Goal: Transaction & Acquisition: Purchase product/service

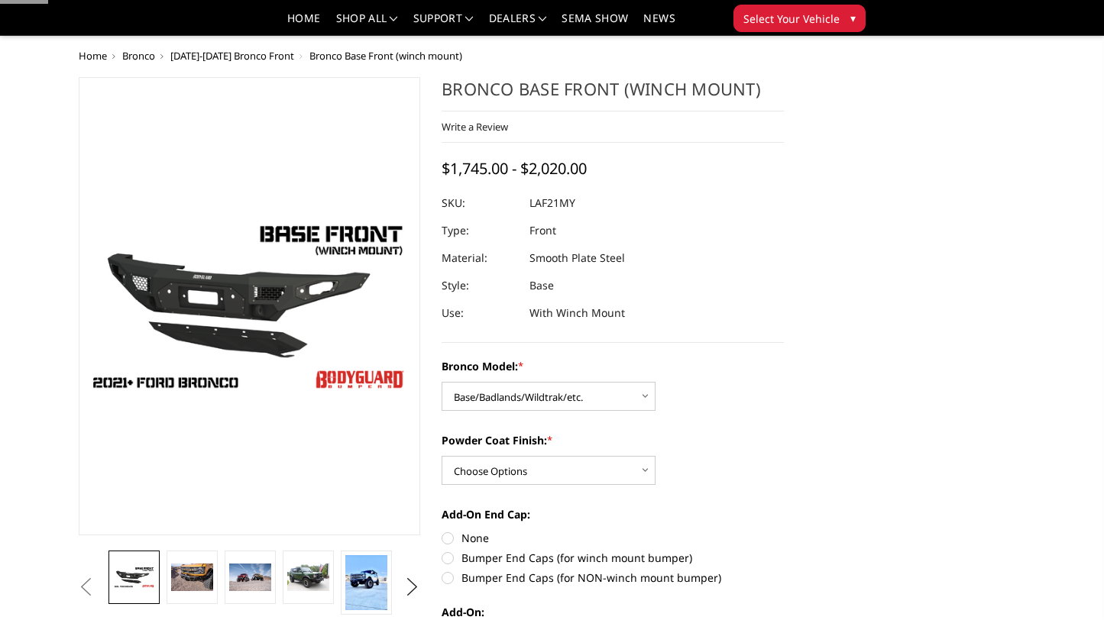
select select "4008"
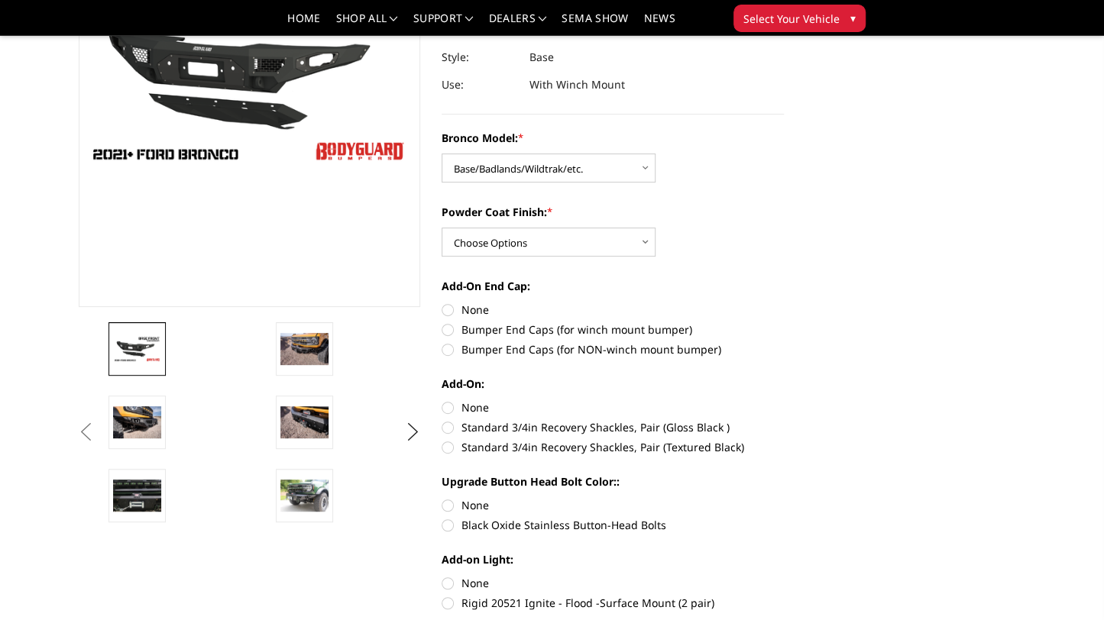
scroll to position [306, 0]
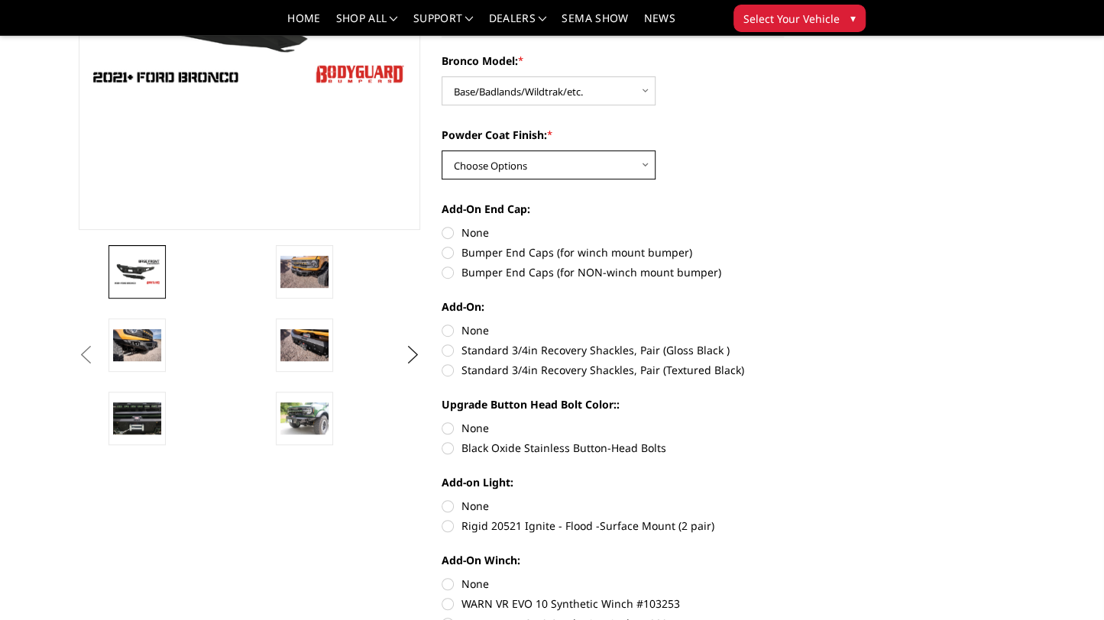
click at [547, 163] on select "Choose Options Bare Metal Textured Black Powder Coat" at bounding box center [549, 164] width 214 height 29
select select "4011"
click at [442, 150] on select "Choose Options Bare Metal Textured Black Powder Coat" at bounding box center [549, 164] width 214 height 29
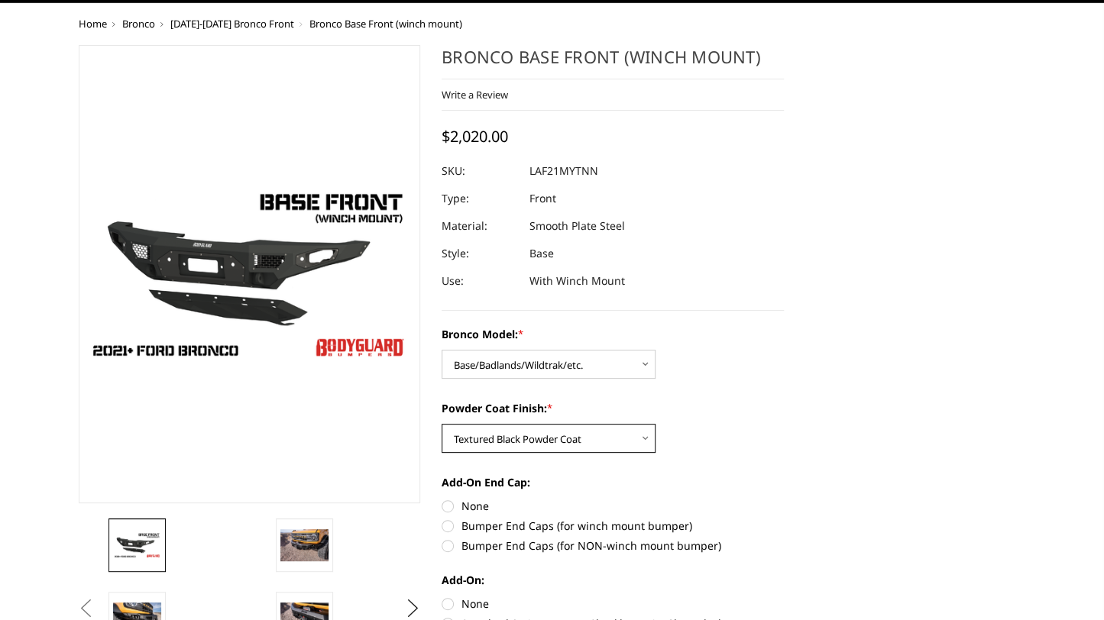
scroll to position [229, 0]
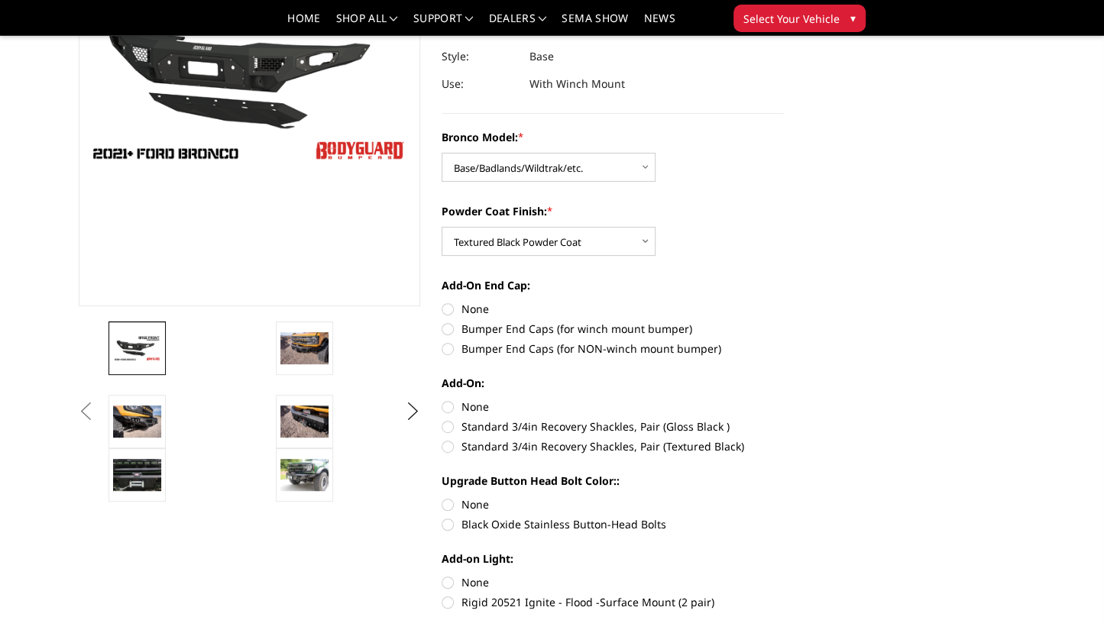
click at [456, 328] on label "Bumper End Caps (for winch mount bumper)" at bounding box center [613, 329] width 342 height 16
click at [784, 302] on input "Bumper End Caps (for winch mount bumper)" at bounding box center [784, 301] width 1 height 1
radio input "true"
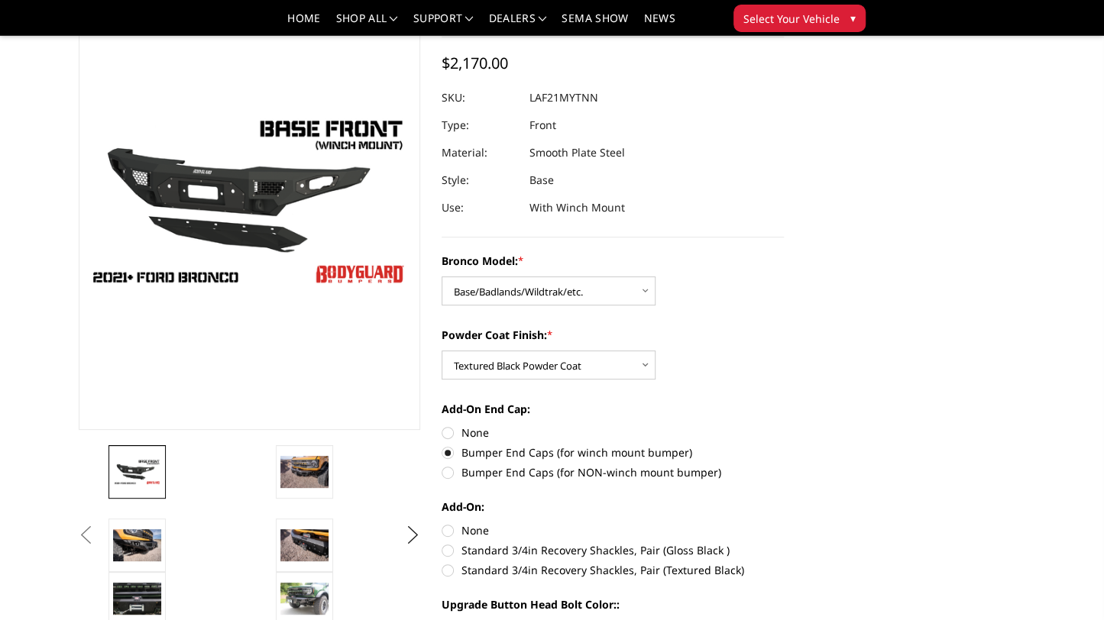
scroll to position [306, 0]
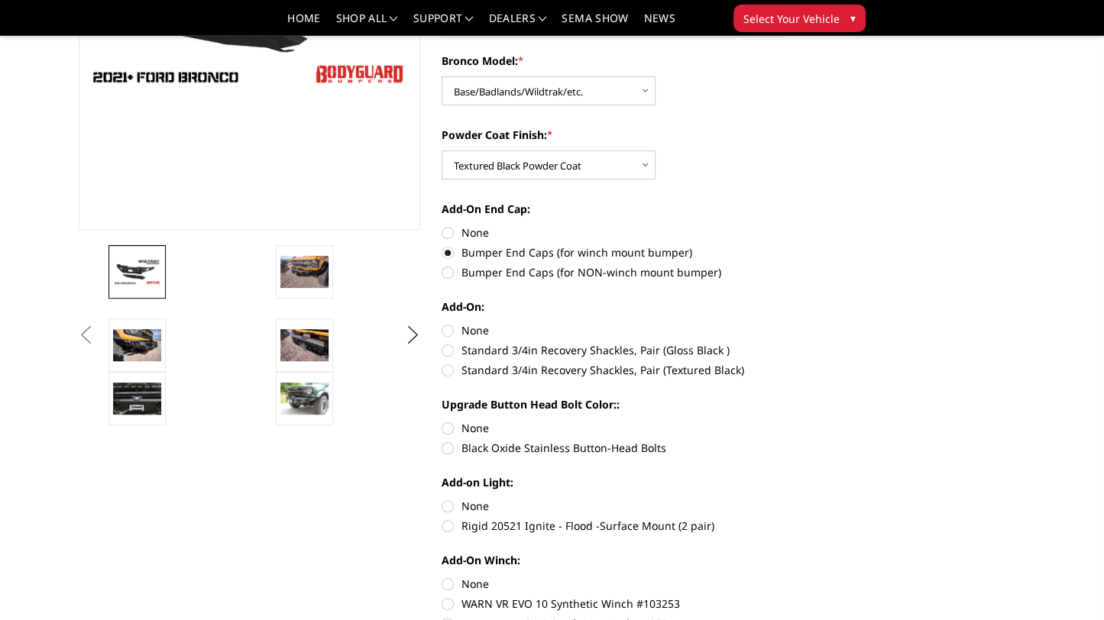
click at [452, 332] on label "None" at bounding box center [613, 330] width 342 height 16
click at [442, 323] on input "None" at bounding box center [442, 322] width 1 height 1
radio input "true"
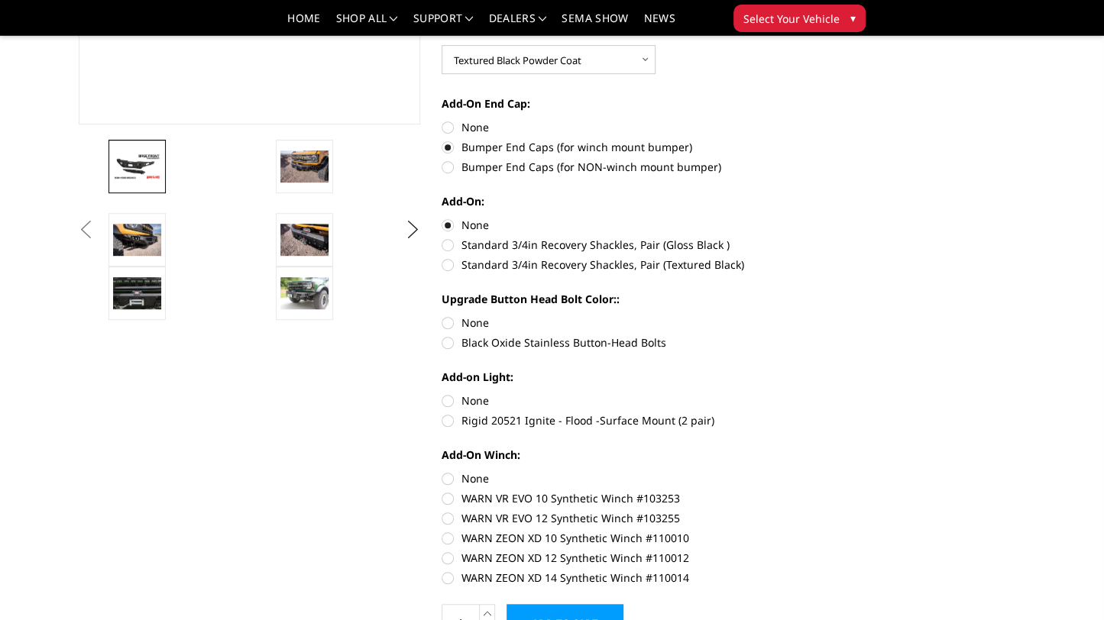
scroll to position [458, 0]
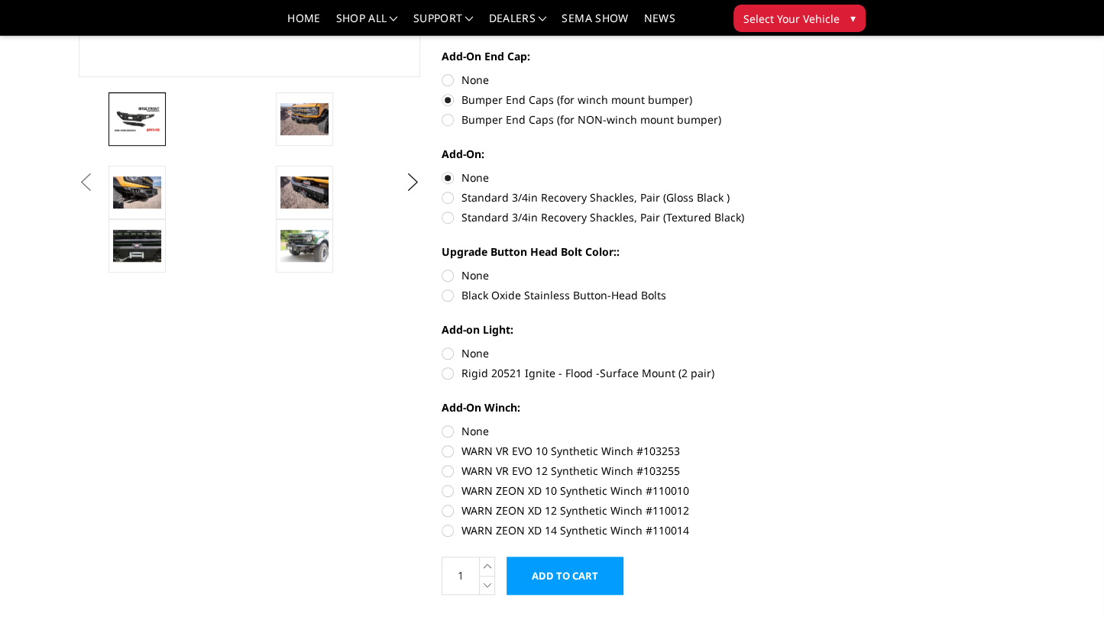
click at [454, 277] on label "None" at bounding box center [613, 275] width 342 height 16
click at [442, 268] on input "None" at bounding box center [442, 267] width 1 height 1
radio input "true"
click at [448, 374] on label "Rigid 20521 Ignite - Flood -Surface Mount (2 pair)" at bounding box center [613, 373] width 342 height 16
click at [784, 346] on input "Rigid 20521 Ignite - Flood -Surface Mount (2 pair)" at bounding box center [784, 345] width 1 height 1
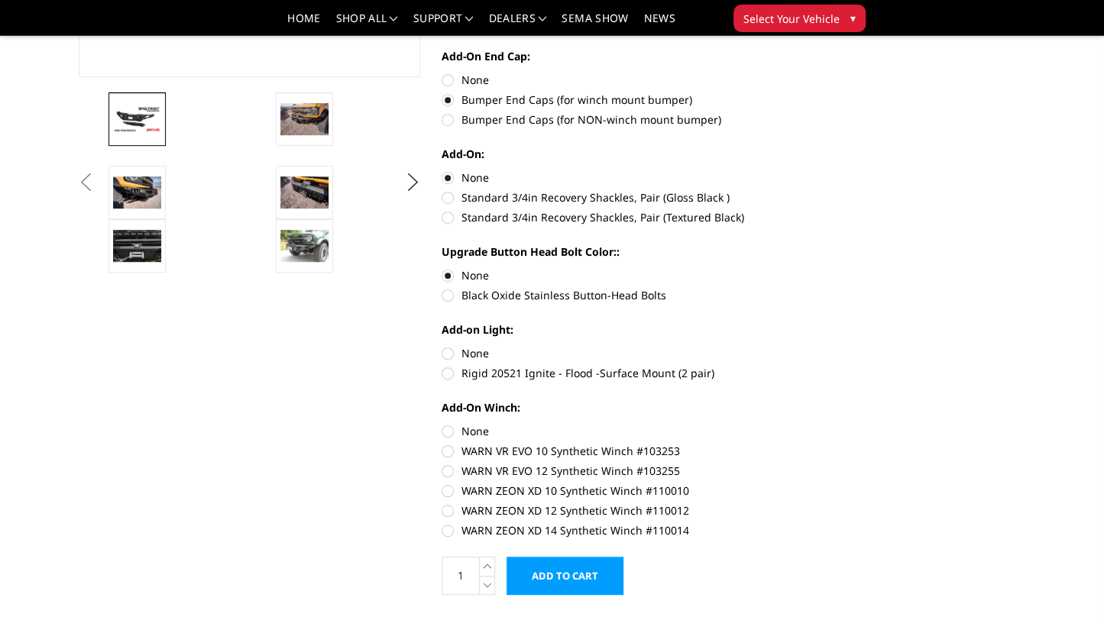
radio input "true"
click at [452, 351] on label "None" at bounding box center [613, 353] width 342 height 16
click at [442, 346] on input "None" at bounding box center [442, 345] width 1 height 1
radio input "true"
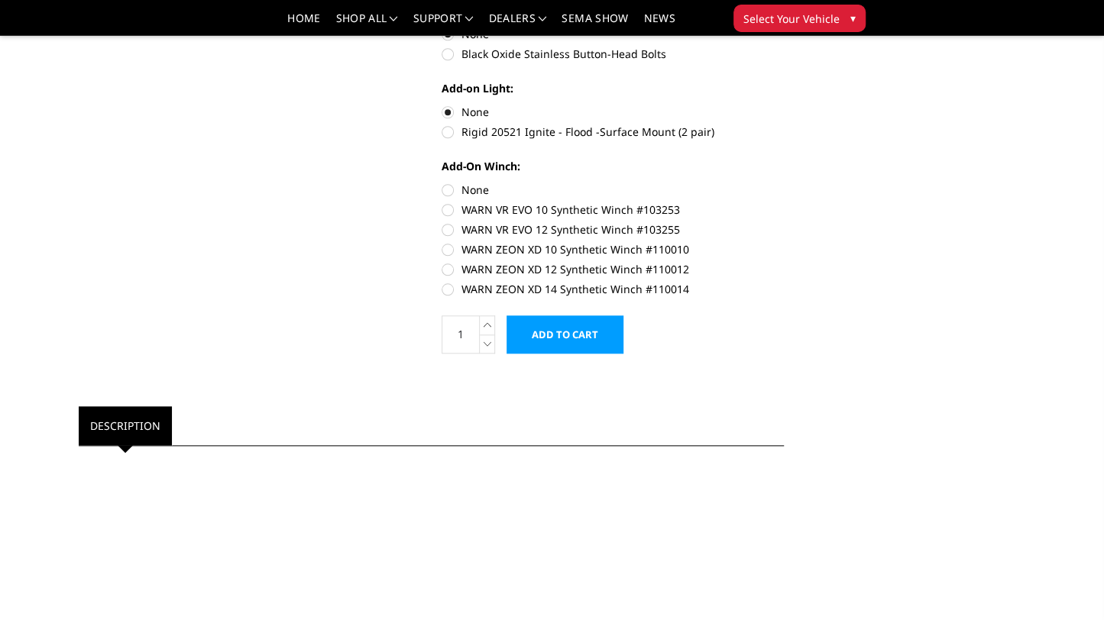
scroll to position [611, 0]
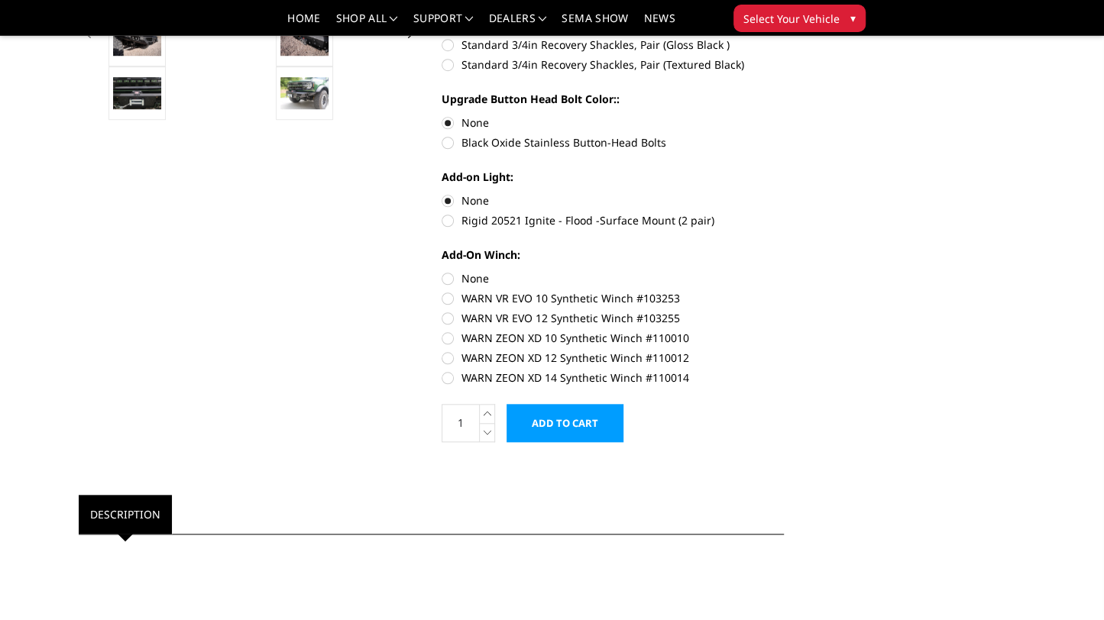
click at [448, 223] on label "Rigid 20521 Ignite - Flood -Surface Mount (2 pair)" at bounding box center [613, 220] width 342 height 16
click at [784, 193] on input "Rigid 20521 Ignite - Flood -Surface Mount (2 pair)" at bounding box center [784, 192] width 1 height 1
radio input "true"
click at [448, 223] on label "Rigid 20521 Ignite - Flood -Surface Mount (2 pair)" at bounding box center [613, 220] width 342 height 16
click at [784, 193] on input "Rigid 20521 Ignite - Flood -Surface Mount (2 pair)" at bounding box center [784, 192] width 1 height 1
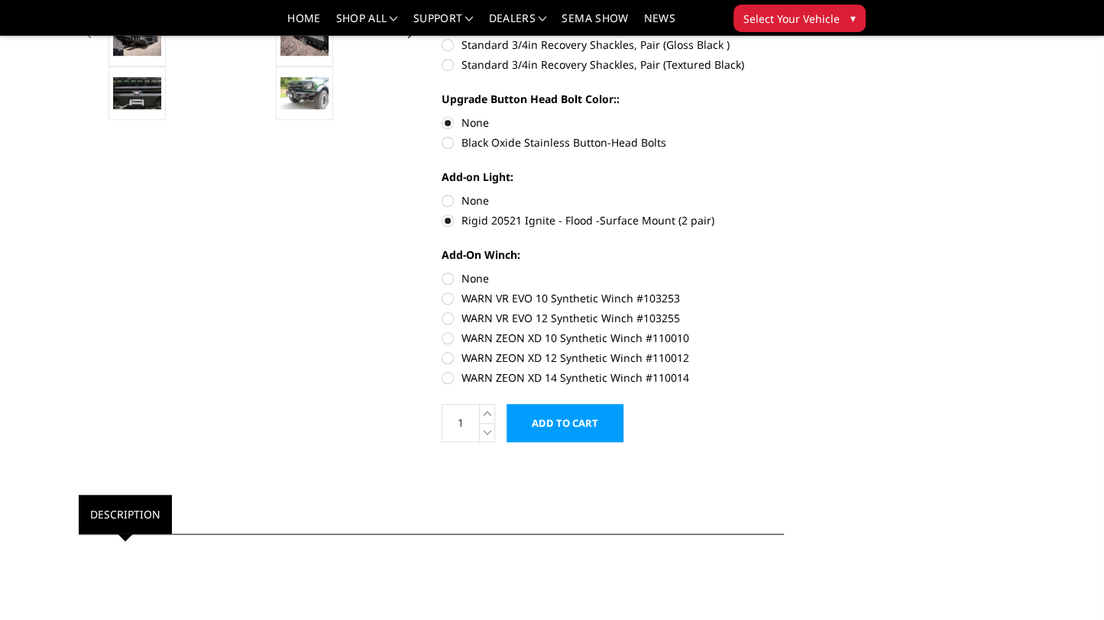
click at [452, 300] on label "WARN VR EVO 10 Synthetic Winch #103253" at bounding box center [613, 298] width 342 height 16
click at [784, 271] on input "WARN VR EVO 10 Synthetic Winch #103253" at bounding box center [784, 270] width 1 height 1
radio input "true"
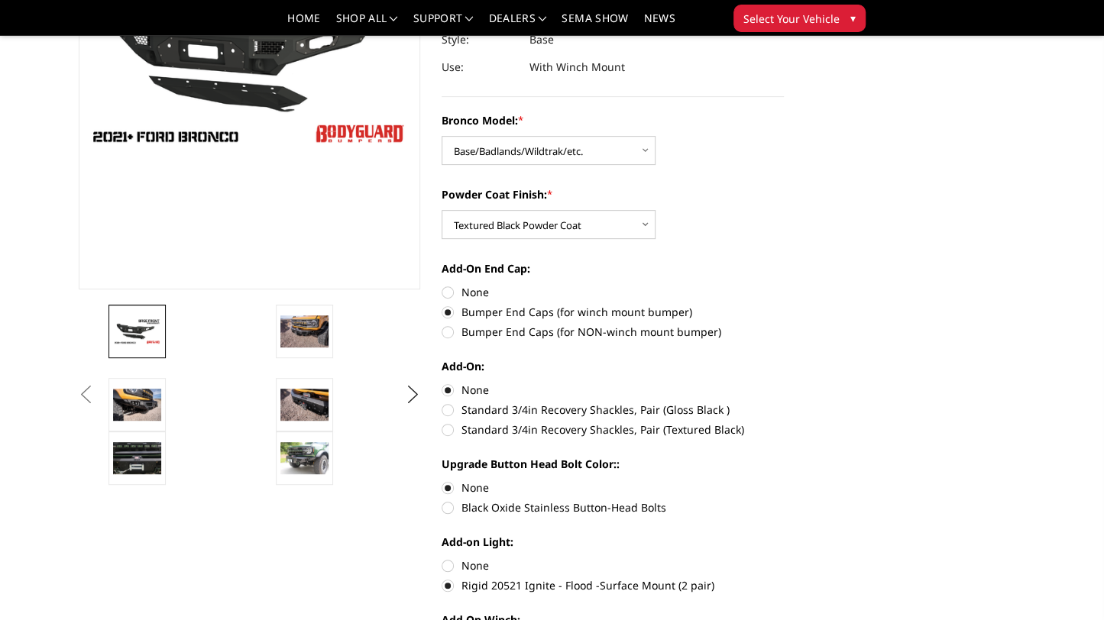
scroll to position [306, 0]
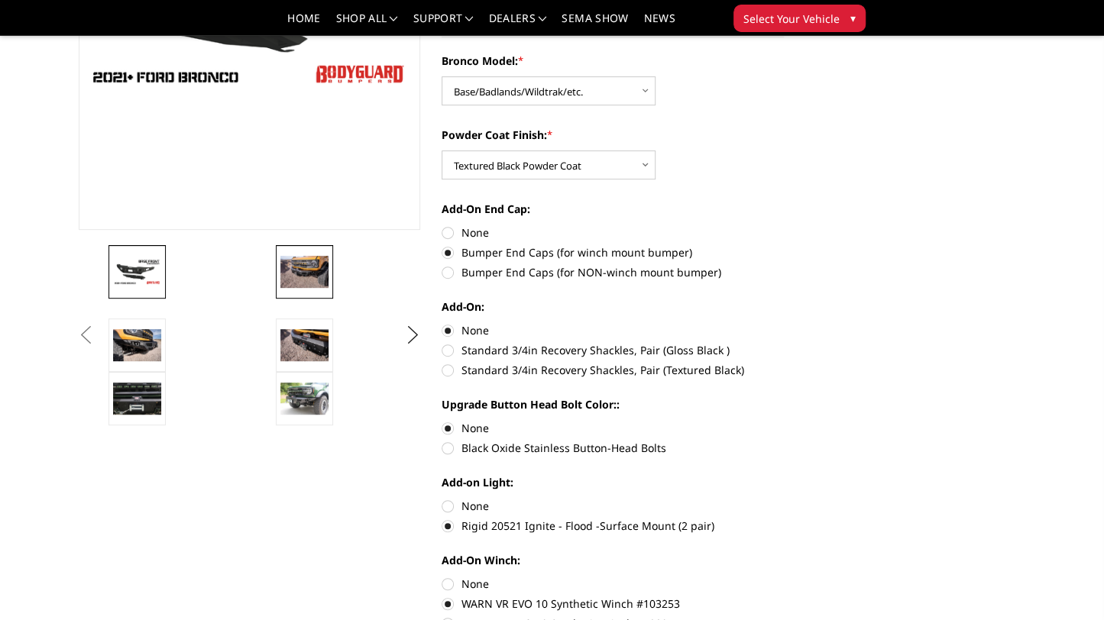
click at [305, 273] on img at bounding box center [304, 272] width 48 height 32
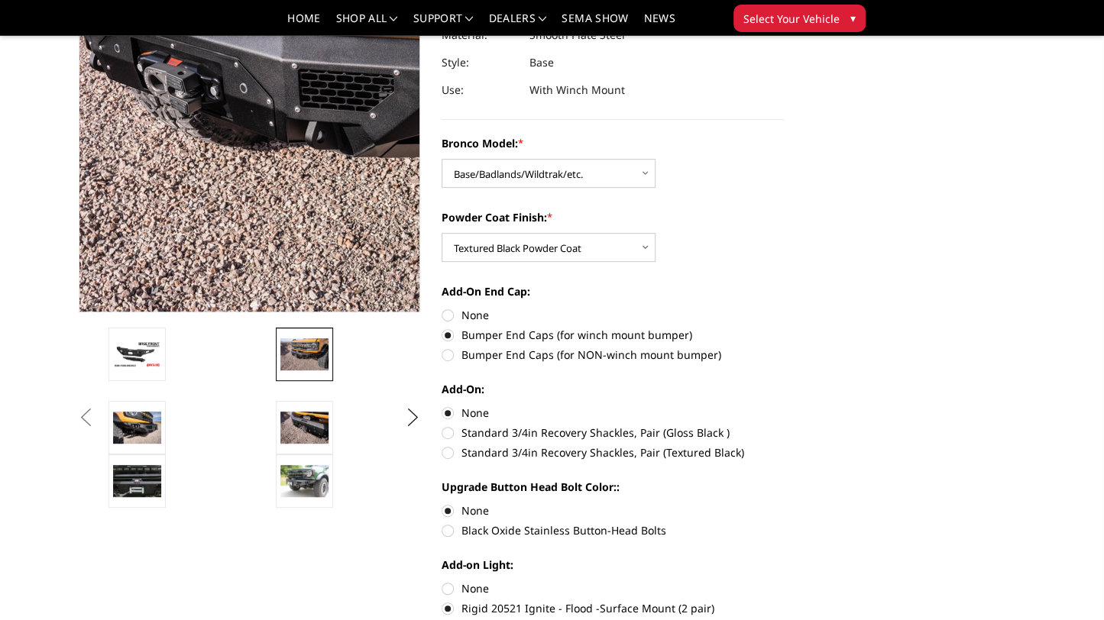
scroll to position [229, 0]
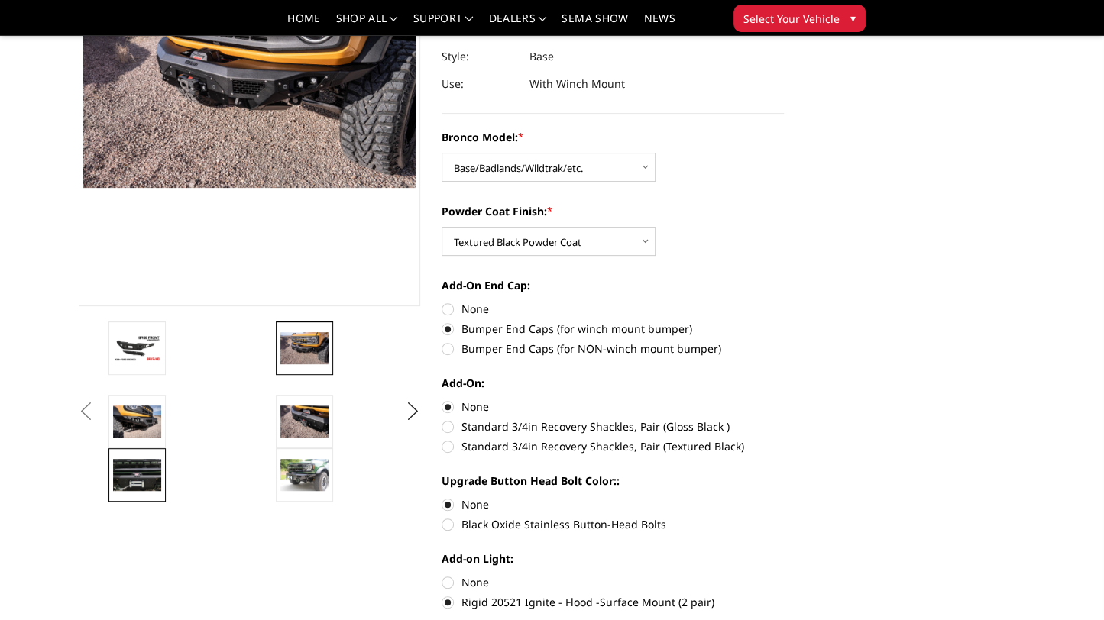
click at [143, 474] on img at bounding box center [137, 475] width 48 height 32
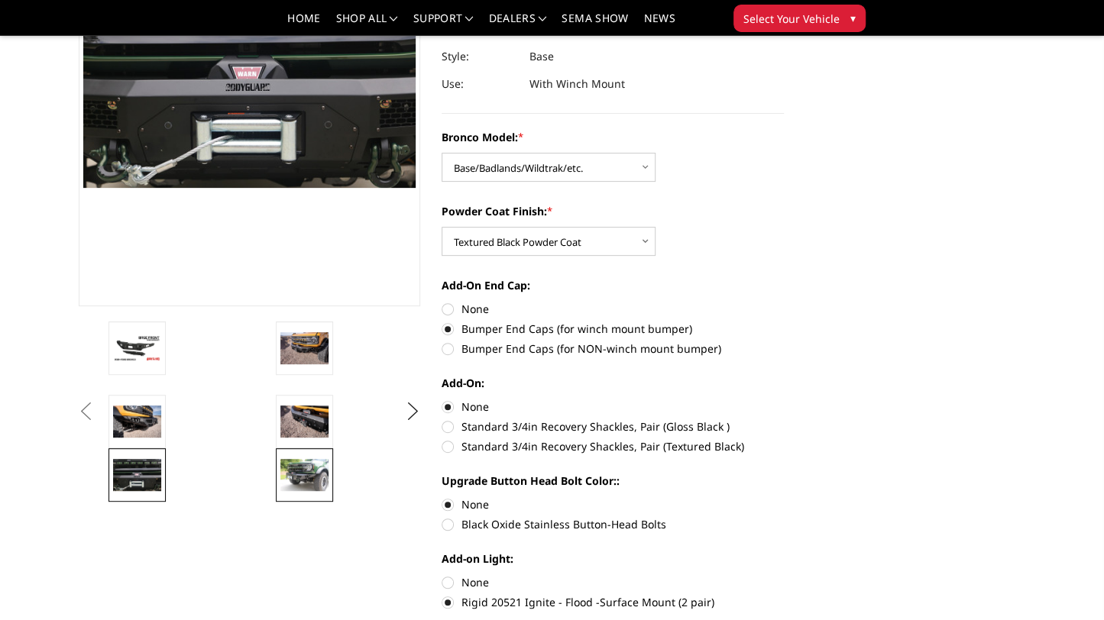
click at [307, 468] on img at bounding box center [304, 475] width 48 height 32
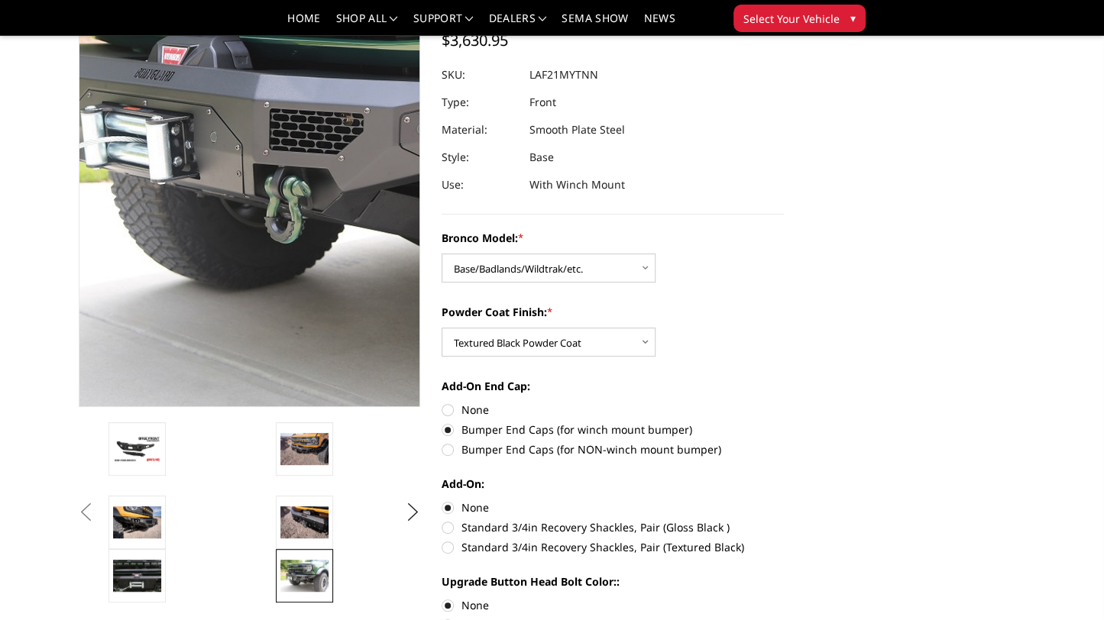
scroll to position [153, 0]
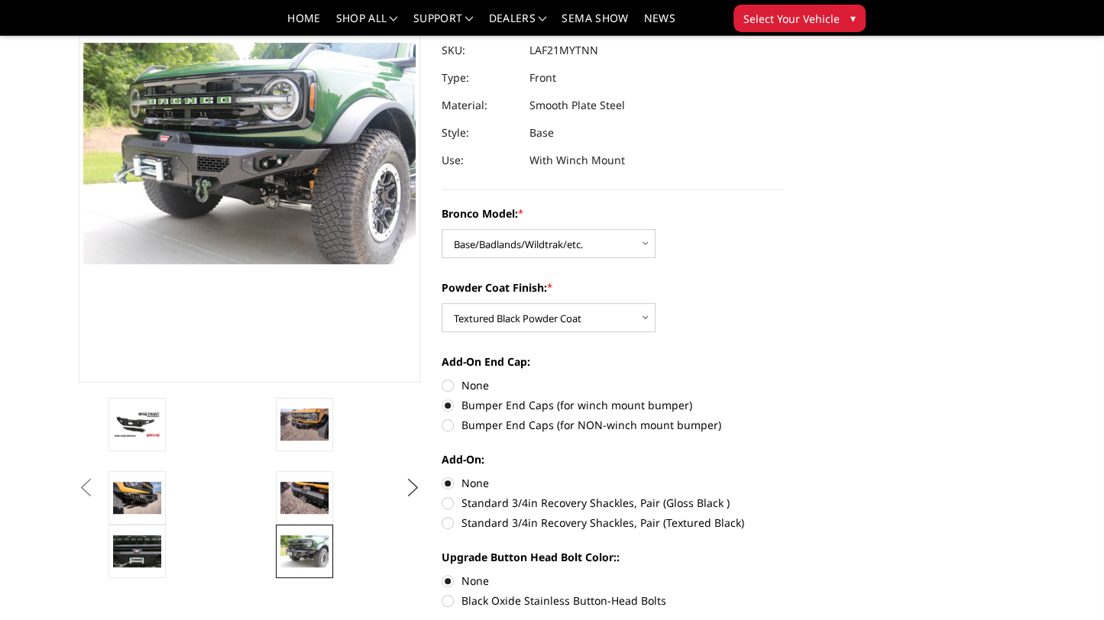
click at [406, 488] on button "Next" at bounding box center [412, 488] width 23 height 23
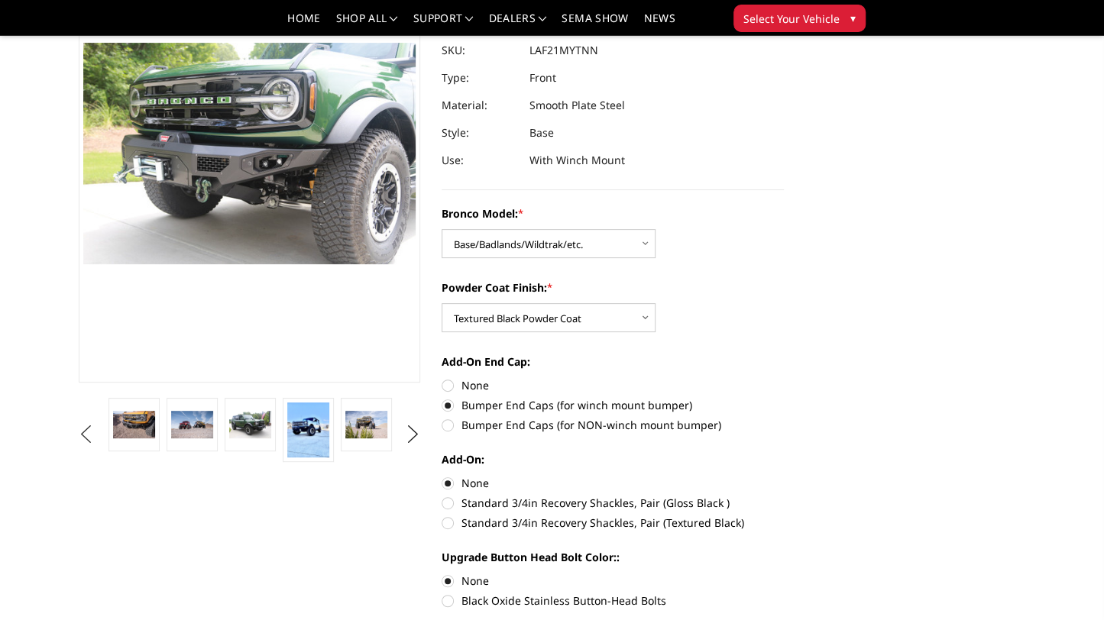
click at [98, 427] on button "Previous" at bounding box center [86, 434] width 23 height 23
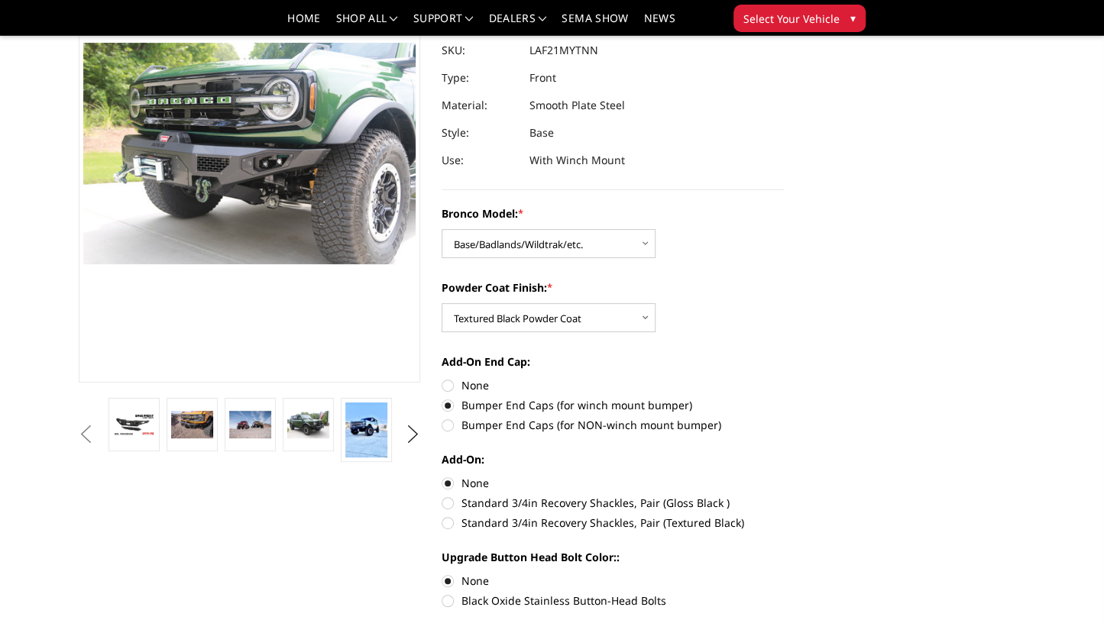
click at [98, 427] on button "Previous" at bounding box center [86, 434] width 23 height 23
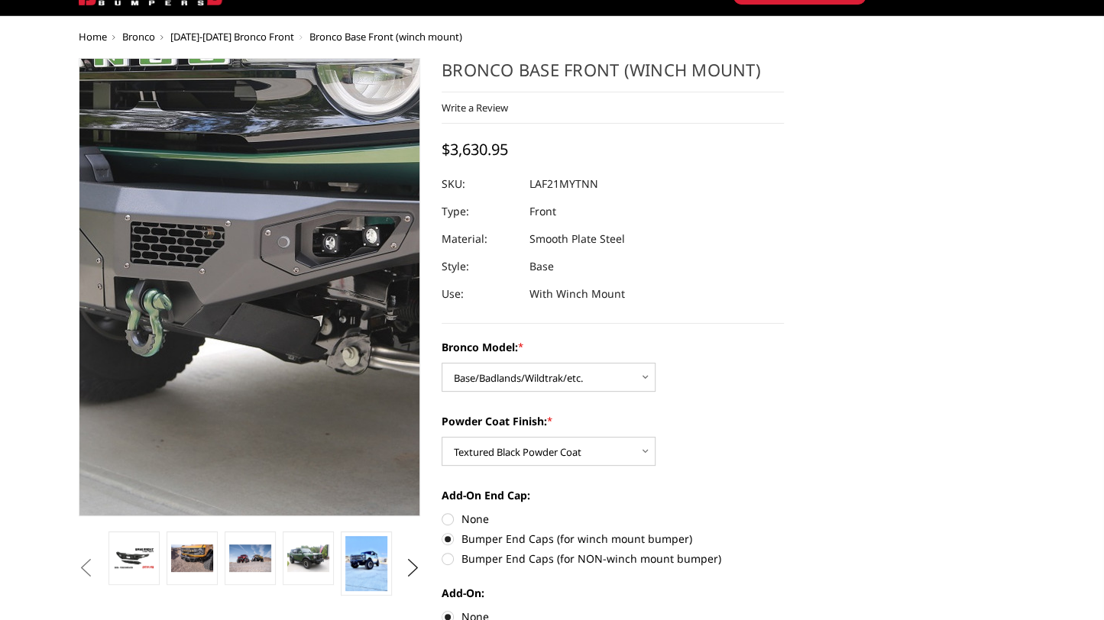
scroll to position [0, 0]
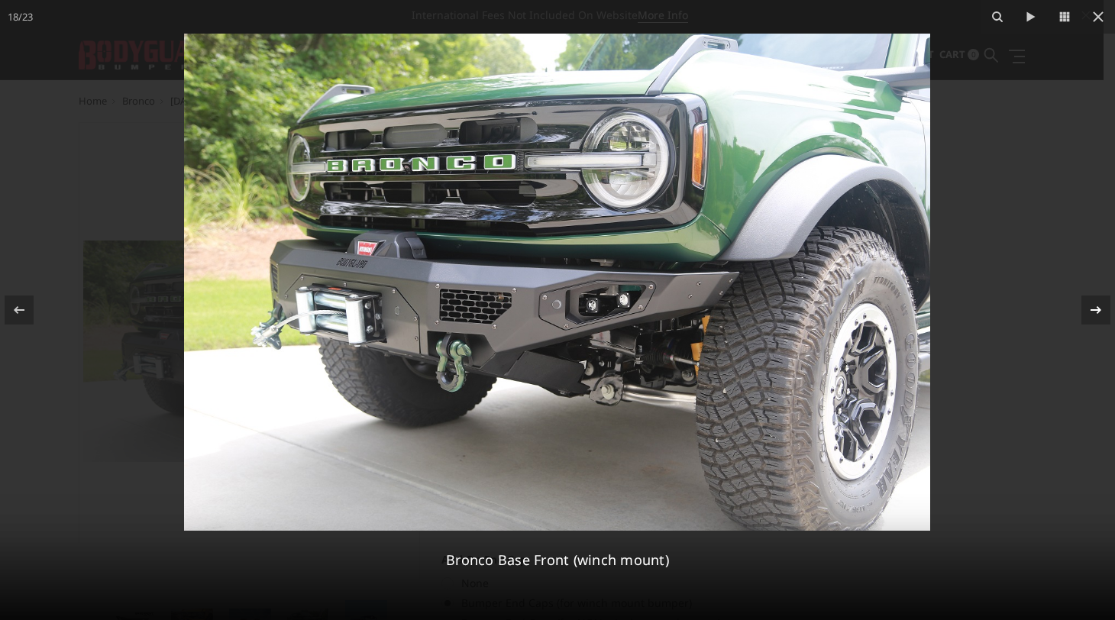
click at [1100, 311] on icon at bounding box center [1096, 310] width 18 height 18
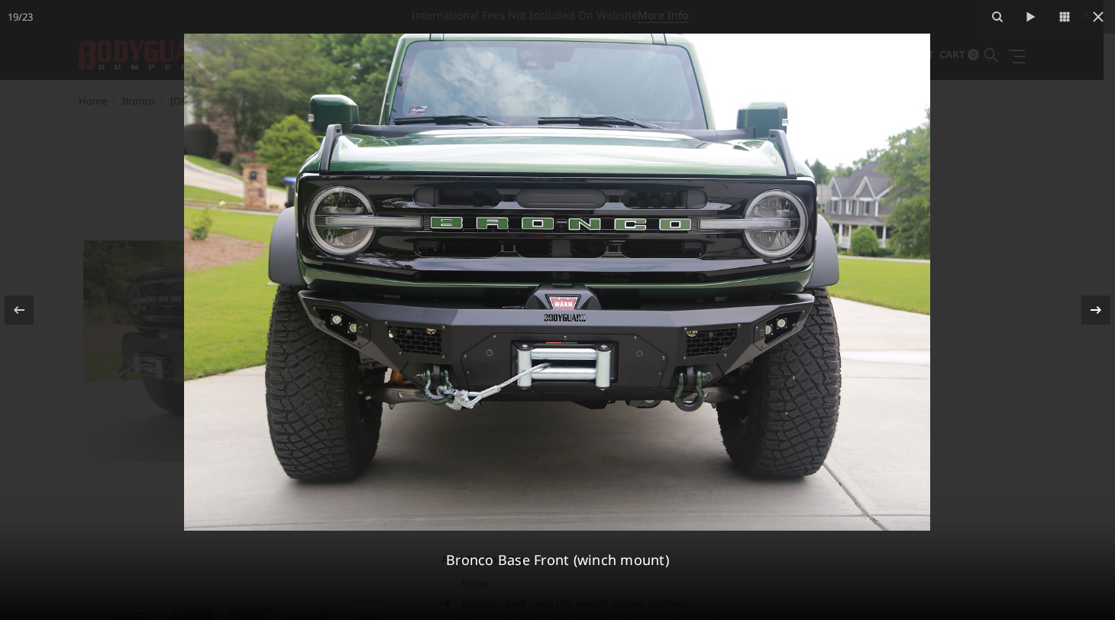
click at [1100, 311] on div "19 / 23 Bronco Base Front (winch mount)" at bounding box center [557, 310] width 1115 height 620
click at [1095, 307] on icon at bounding box center [1096, 310] width 18 height 18
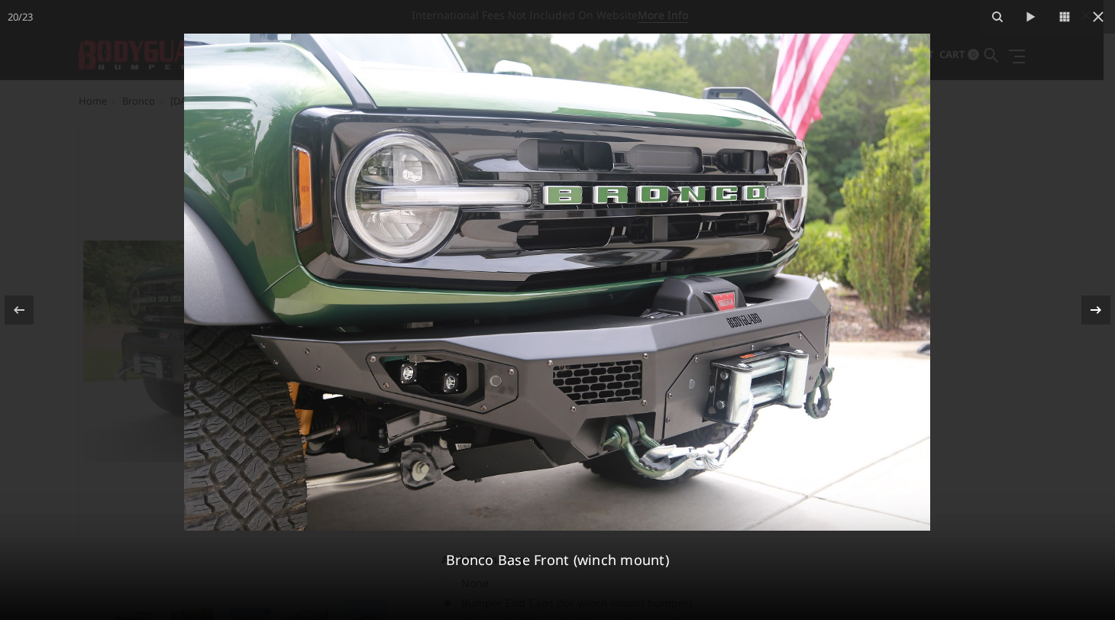
click at [1094, 315] on icon at bounding box center [1096, 310] width 18 height 18
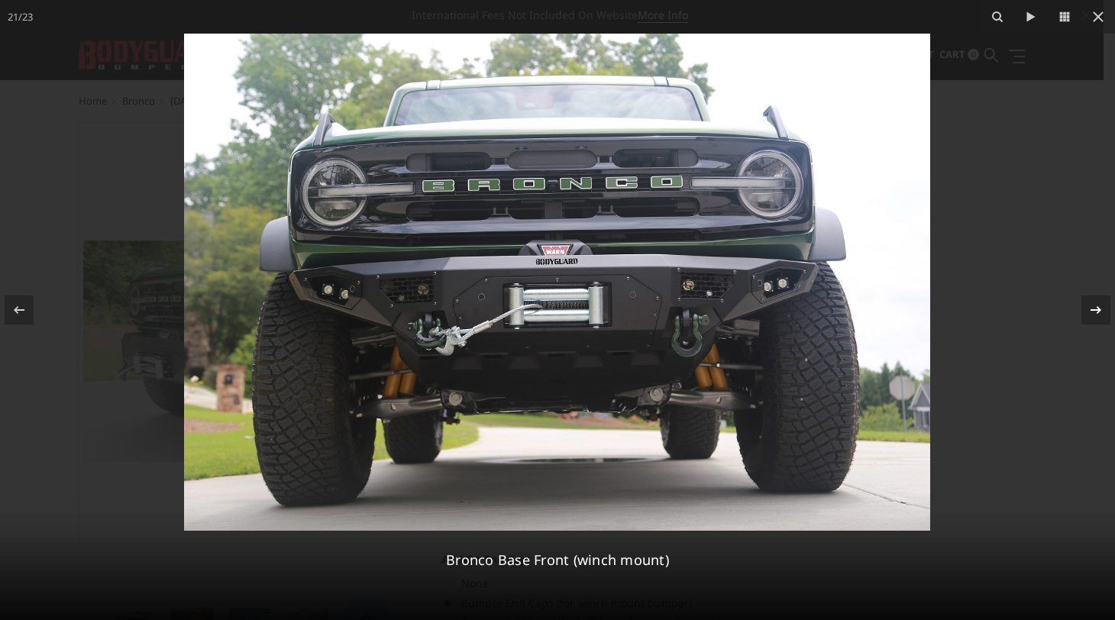
click at [1095, 312] on icon at bounding box center [1096, 310] width 18 height 18
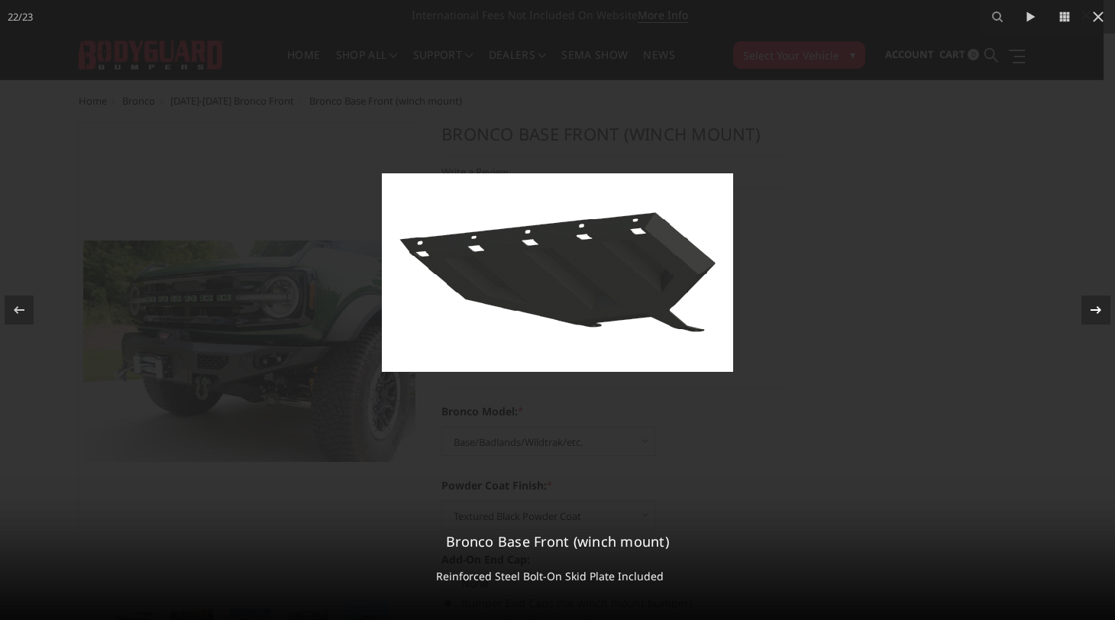
click at [1095, 312] on div "22 / 23 Bronco Base Front (winch mount) Reinforced Steel Bolt-On Skid Plate Inc…" at bounding box center [557, 310] width 1115 height 620
click at [1094, 309] on icon at bounding box center [1096, 310] width 18 height 18
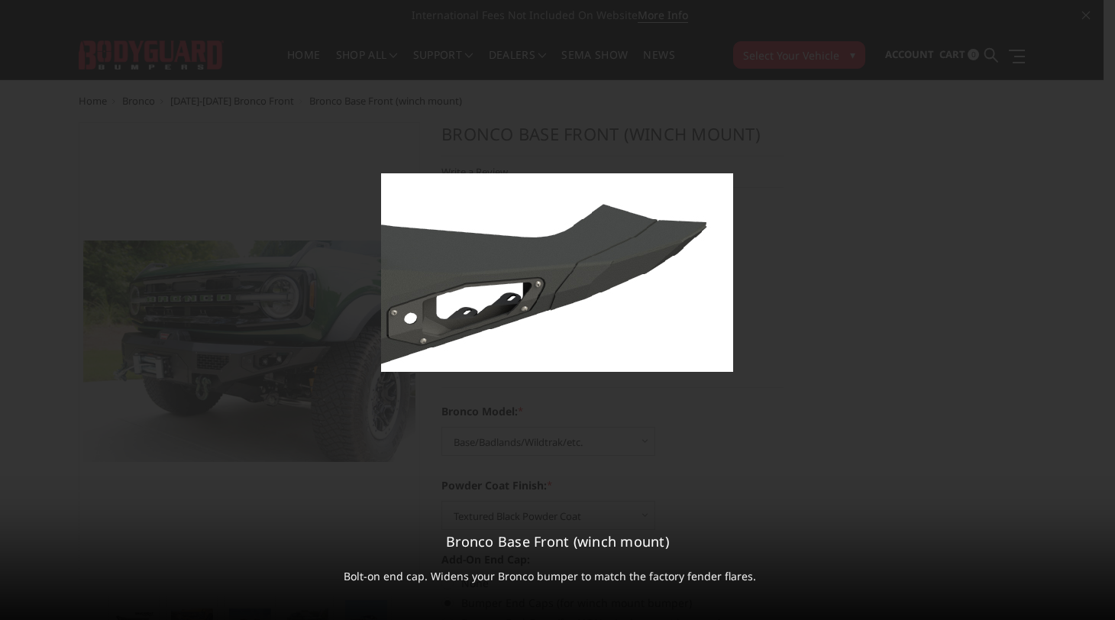
click at [1094, 308] on div "23 / 23 Bronco Base Front (winch mount) Bolt-on end cap. Widens your Bronco bum…" at bounding box center [557, 310] width 1115 height 620
click at [23, 315] on icon at bounding box center [19, 310] width 18 height 18
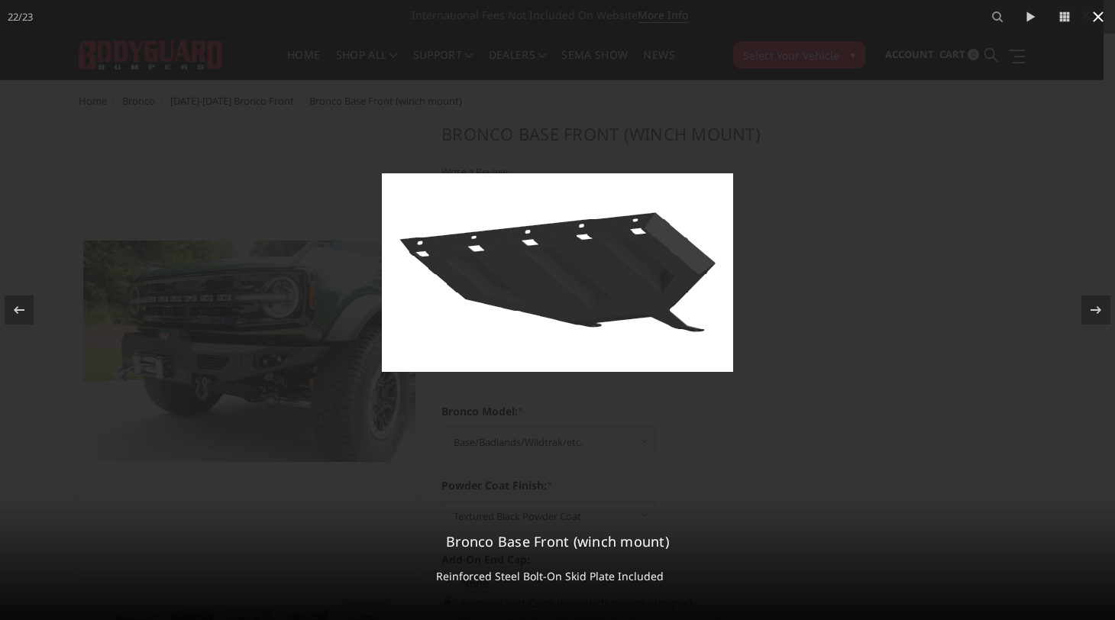
click at [1093, 19] on icon at bounding box center [1098, 17] width 18 height 18
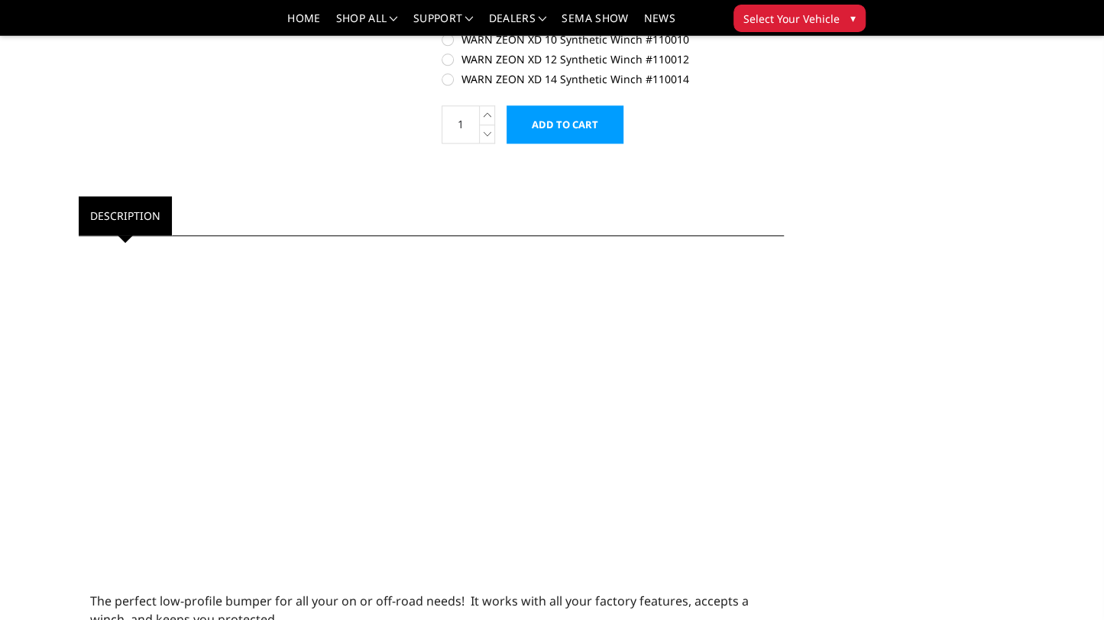
scroll to position [917, 0]
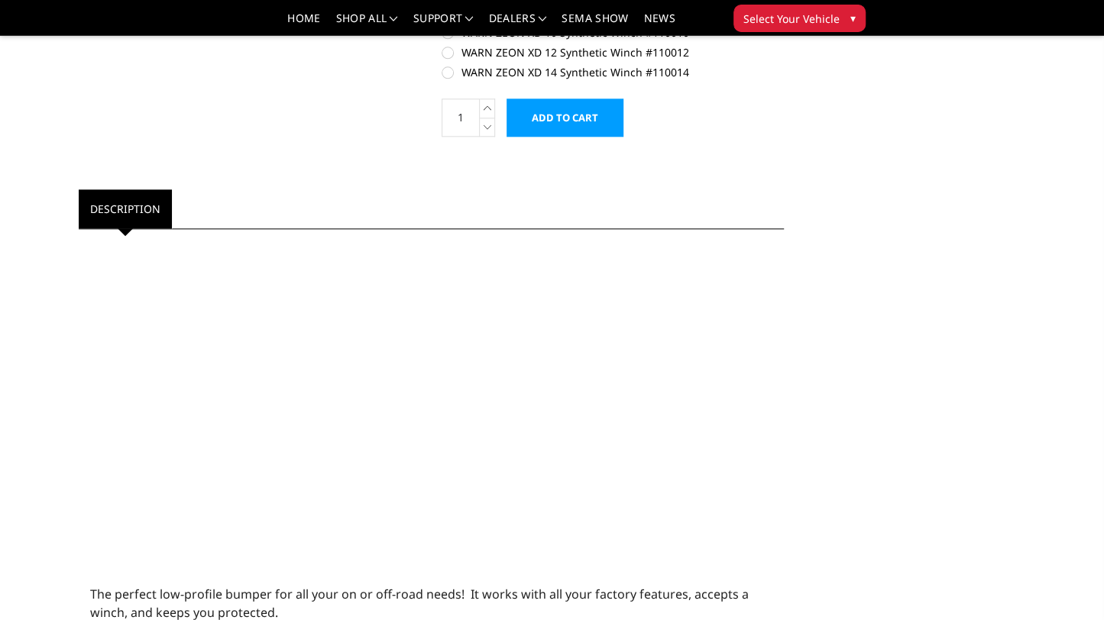
click at [108, 204] on link "Description" at bounding box center [125, 208] width 93 height 39
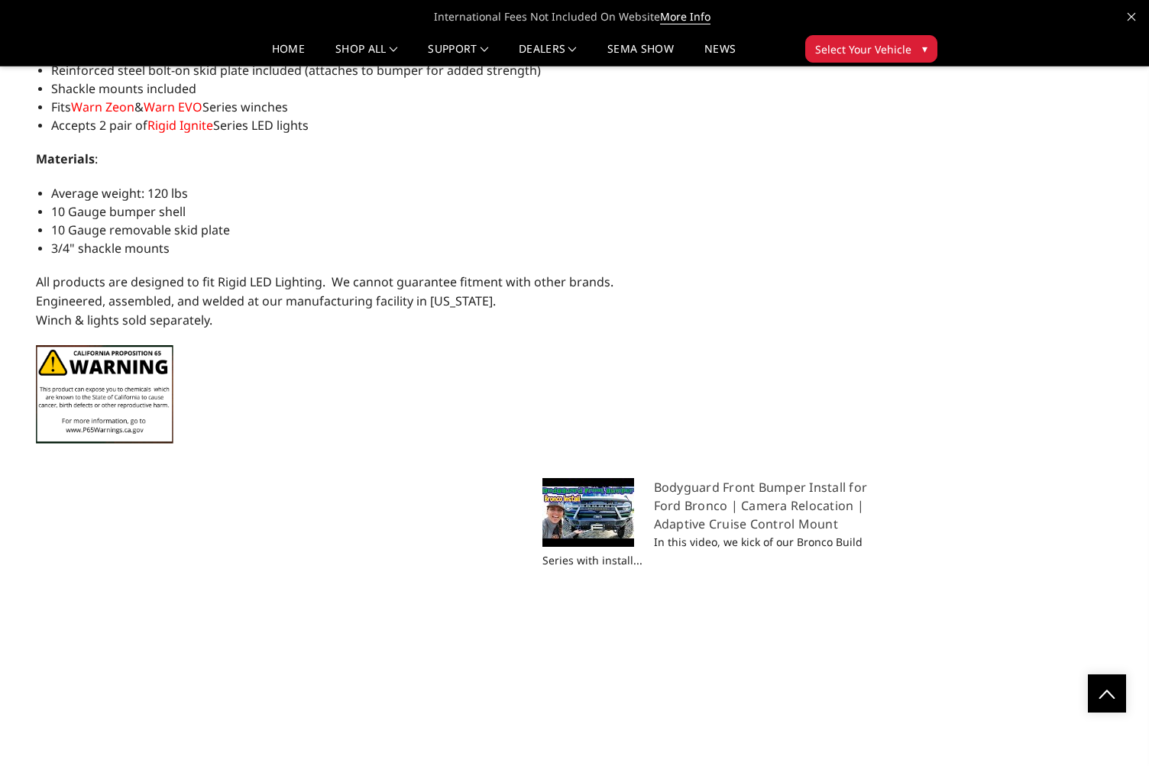
scroll to position [0, 967]
